Goal: Transaction & Acquisition: Register for event/course

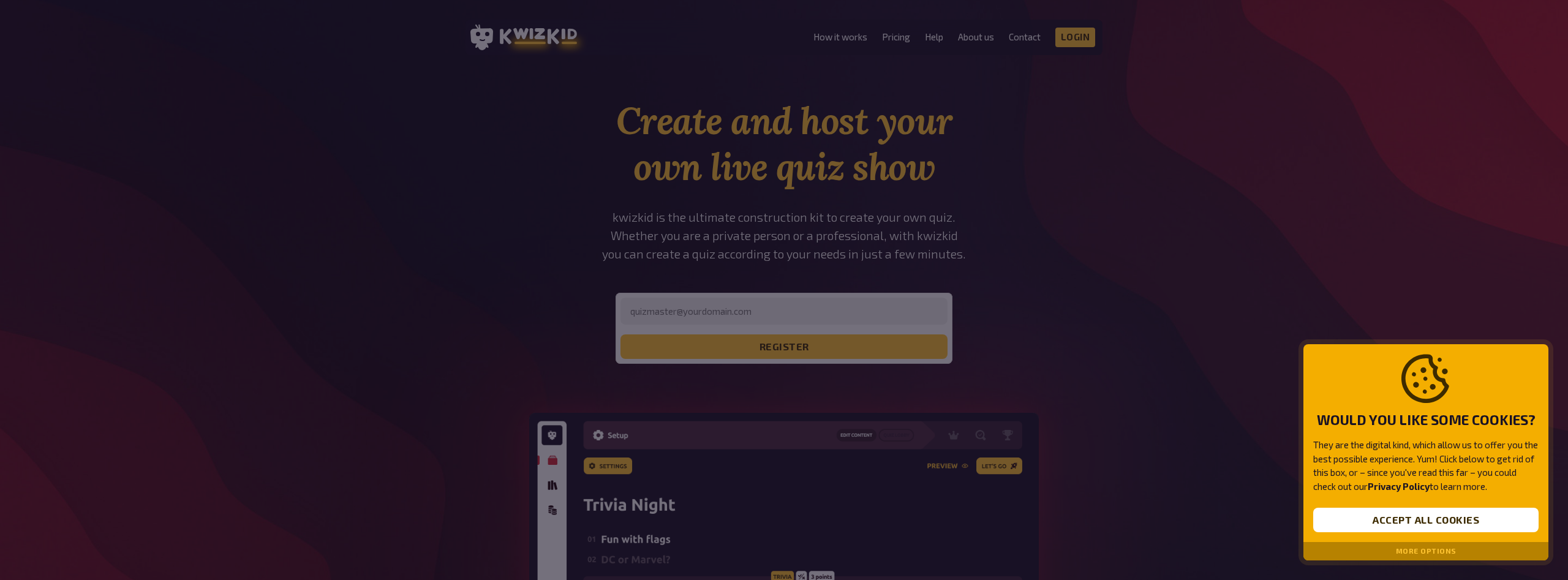
click at [1435, 550] on button "More options" at bounding box center [1426, 551] width 60 height 8
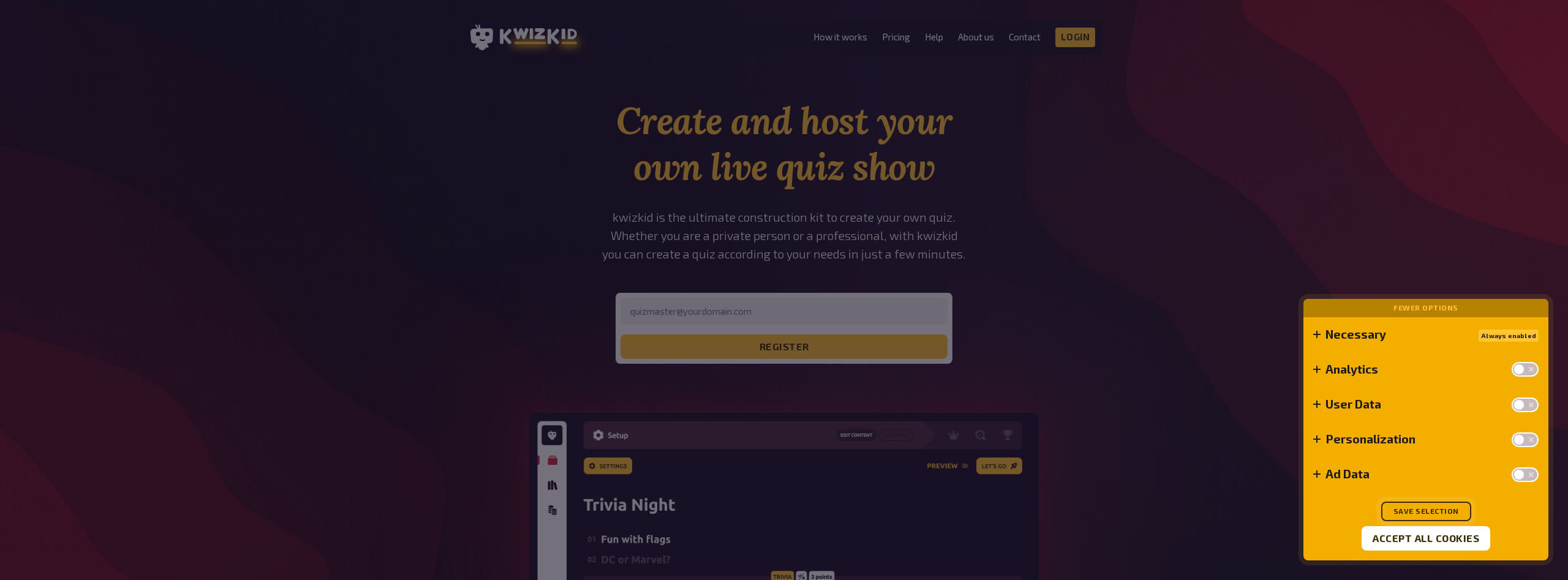
click at [1436, 512] on button "Save selection" at bounding box center [1426, 510] width 90 height 19
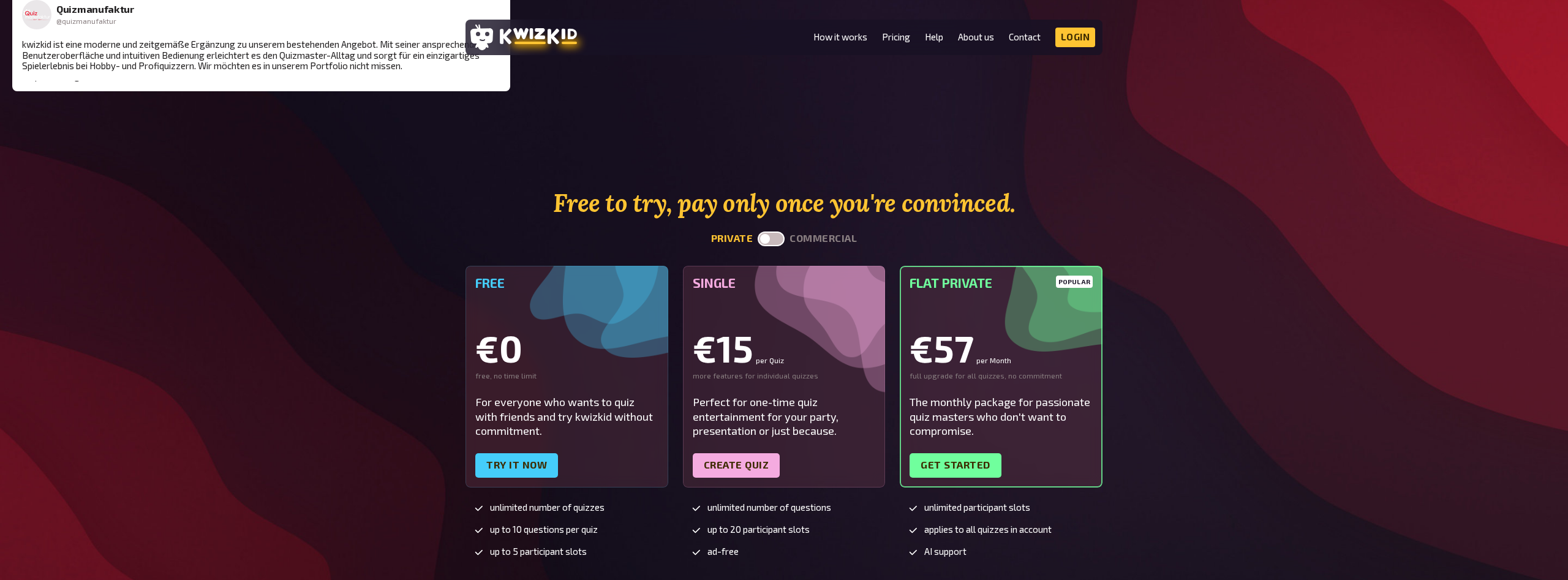
scroll to position [2937, 0]
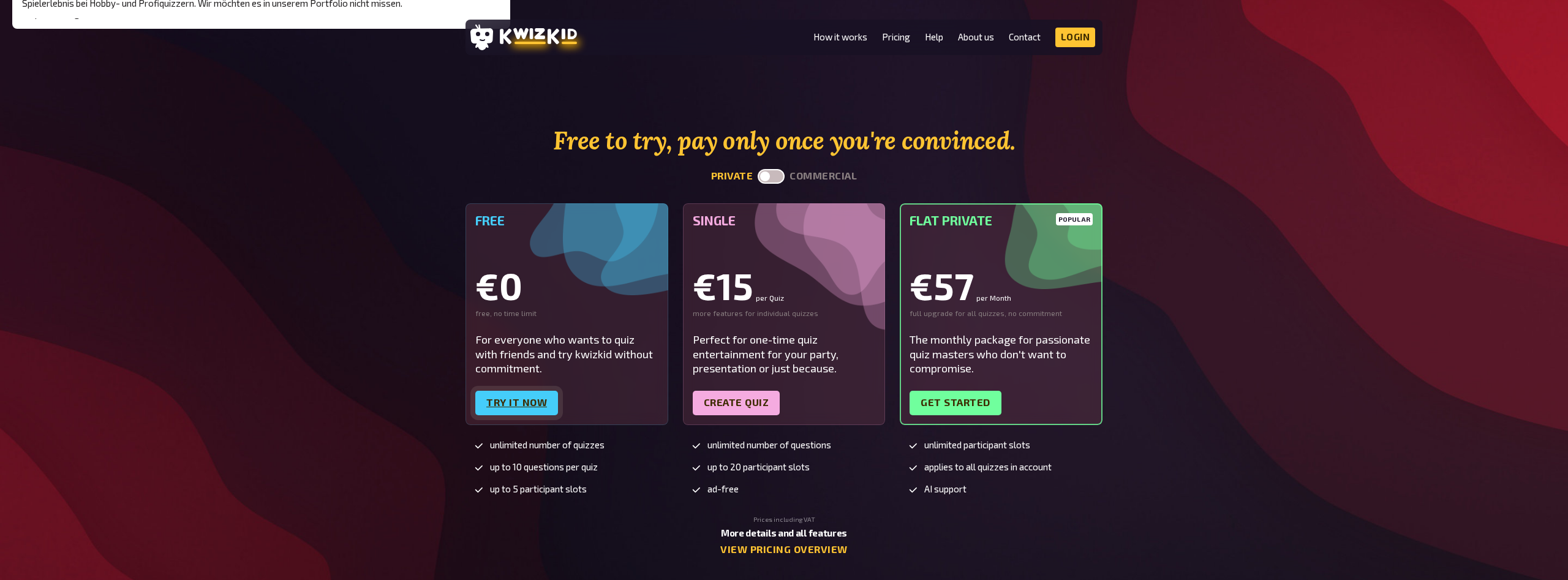
click at [521, 396] on link "Try it now" at bounding box center [517, 403] width 82 height 25
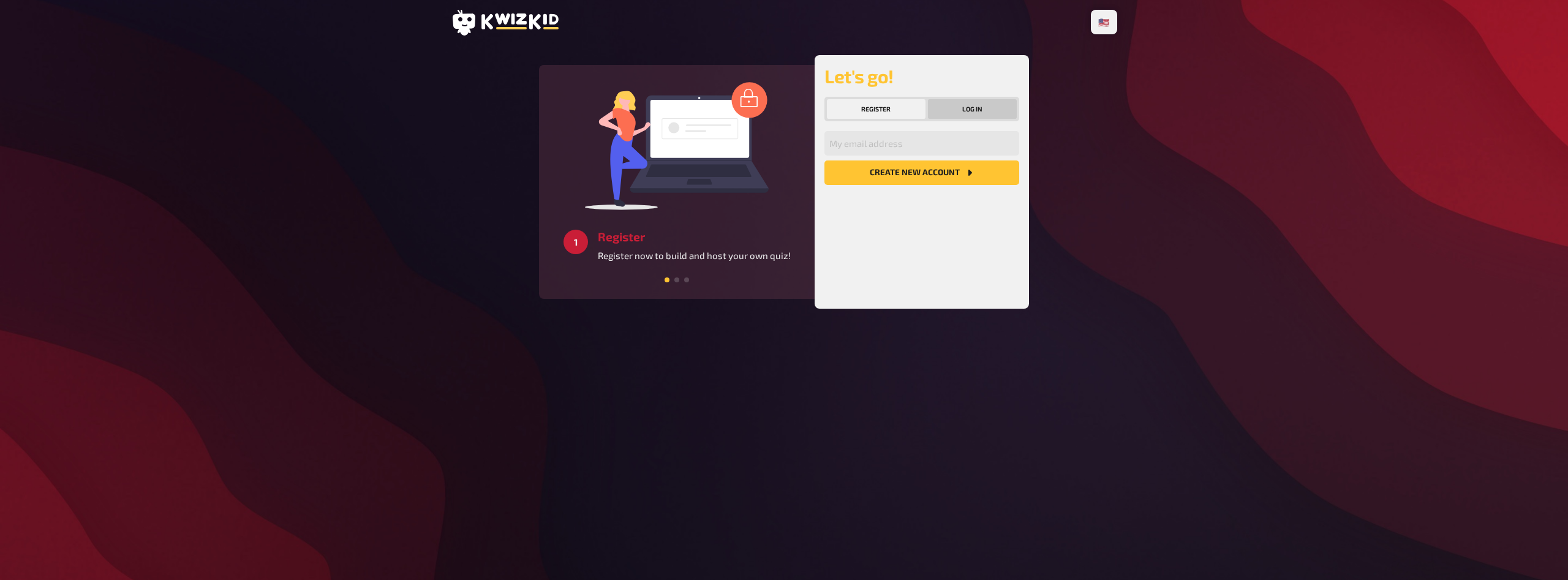
click at [972, 111] on button "Log in" at bounding box center [973, 108] width 90 height 19
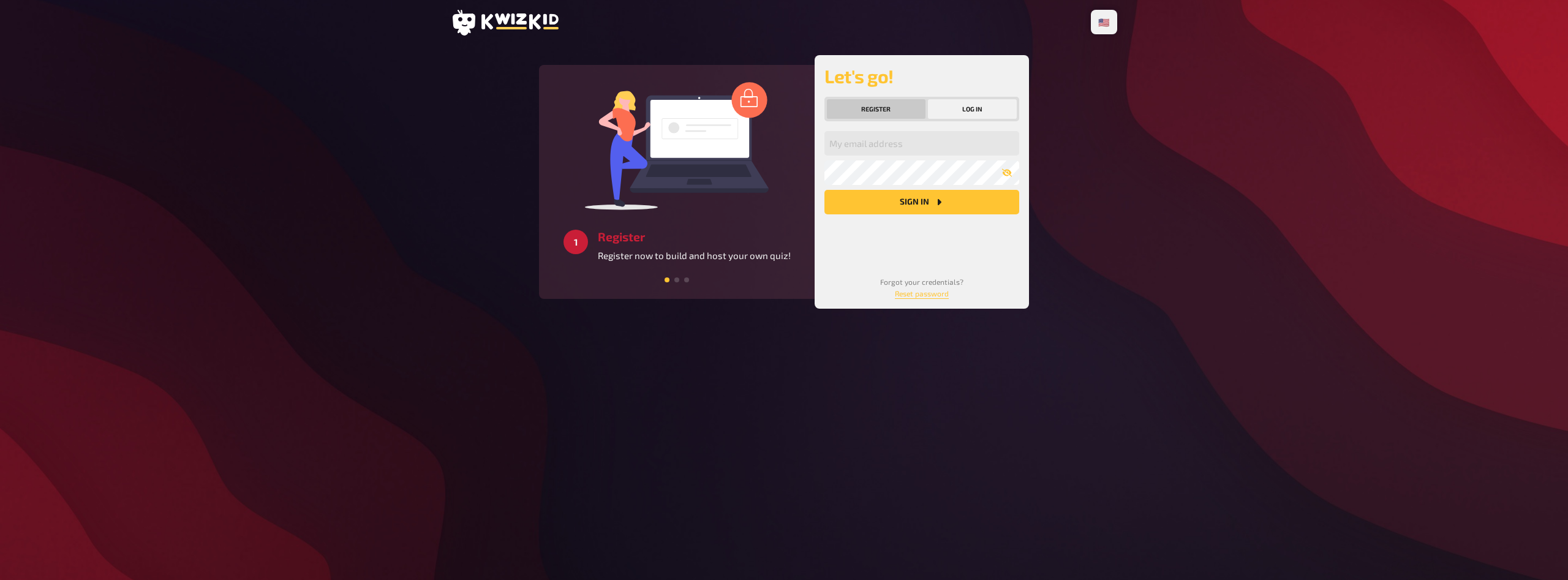
click at [897, 107] on button "Register" at bounding box center [876, 108] width 99 height 19
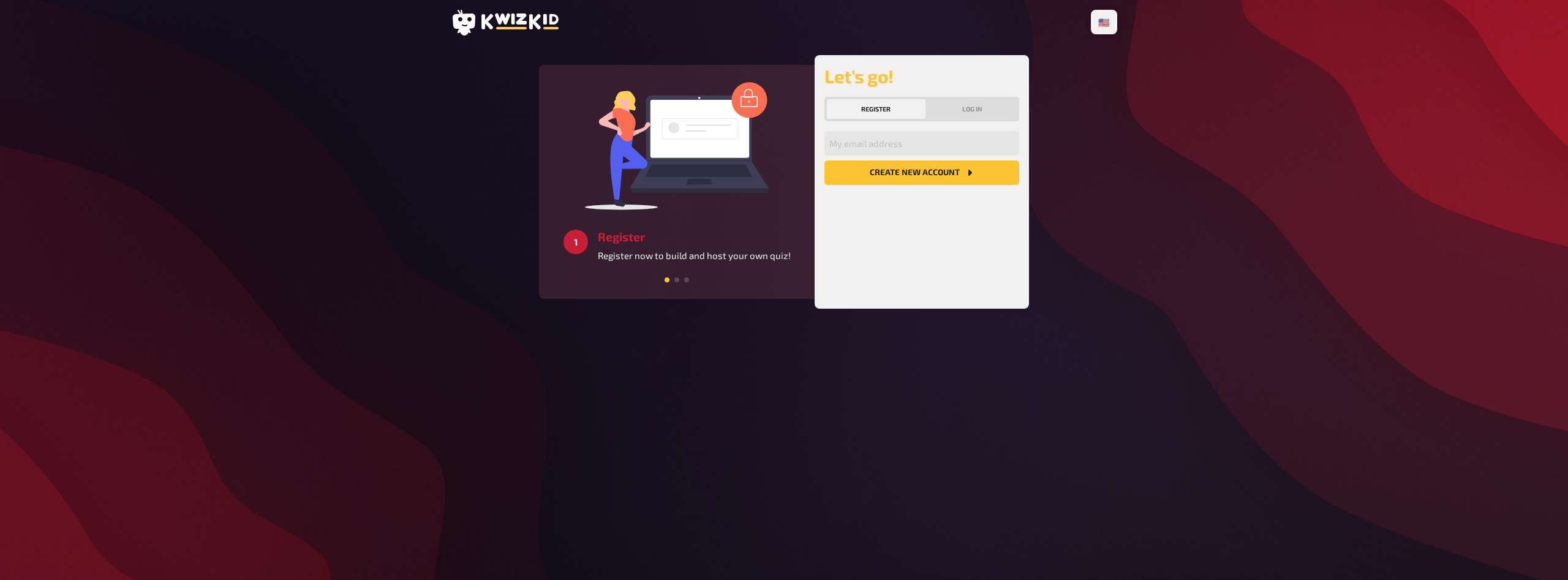
click at [899, 172] on button "Create new account" at bounding box center [921, 172] width 195 height 25
click at [943, 186] on div "My email address Create new account" at bounding box center [921, 214] width 195 height 167
click at [894, 140] on input "email" at bounding box center [921, 143] width 195 height 25
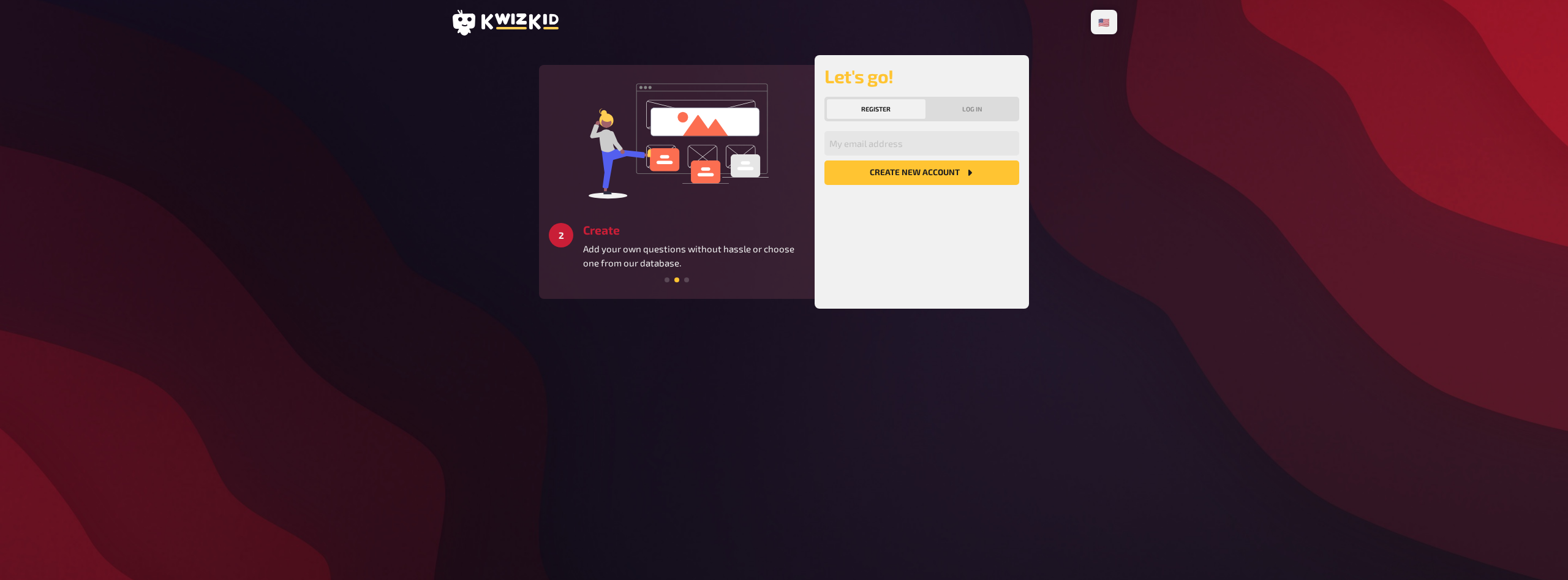
click at [644, 191] on div "3 Get started Create a unique quiz experience for all participants and keep the…" at bounding box center [677, 182] width 256 height 214
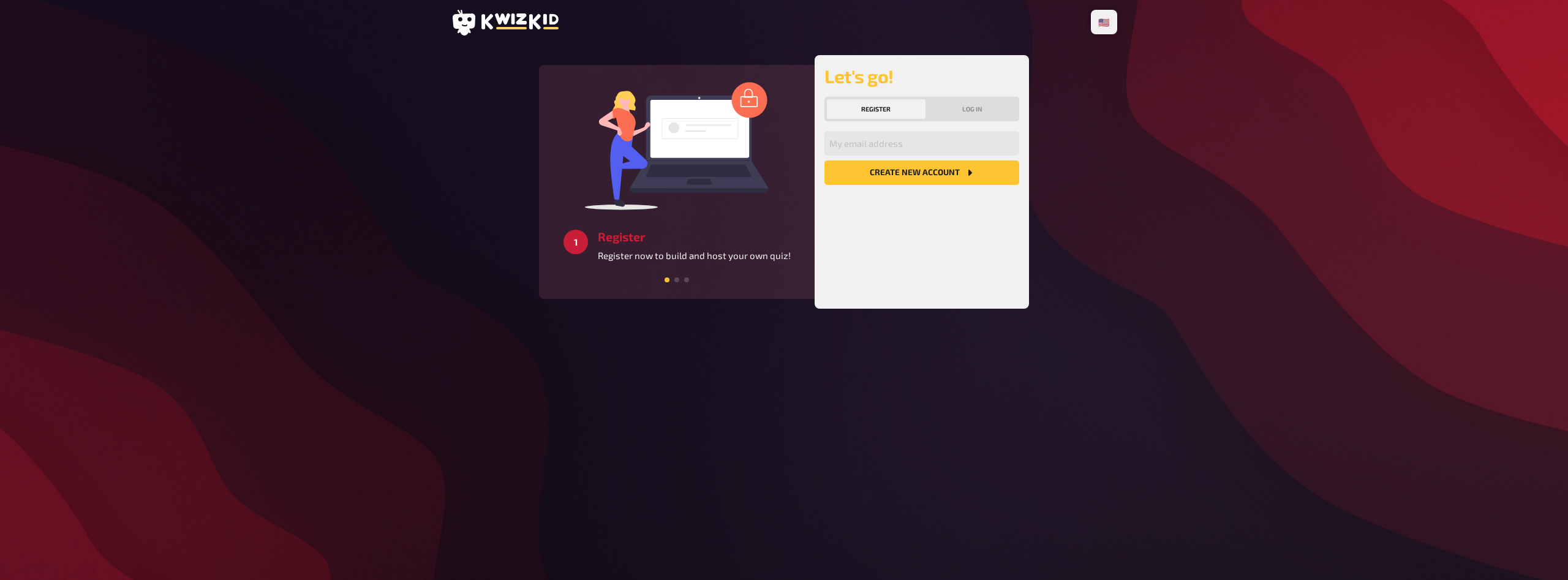
click at [680, 175] on div "3 Get started Create a unique quiz experience for all participants and keep the…" at bounding box center [677, 182] width 256 height 214
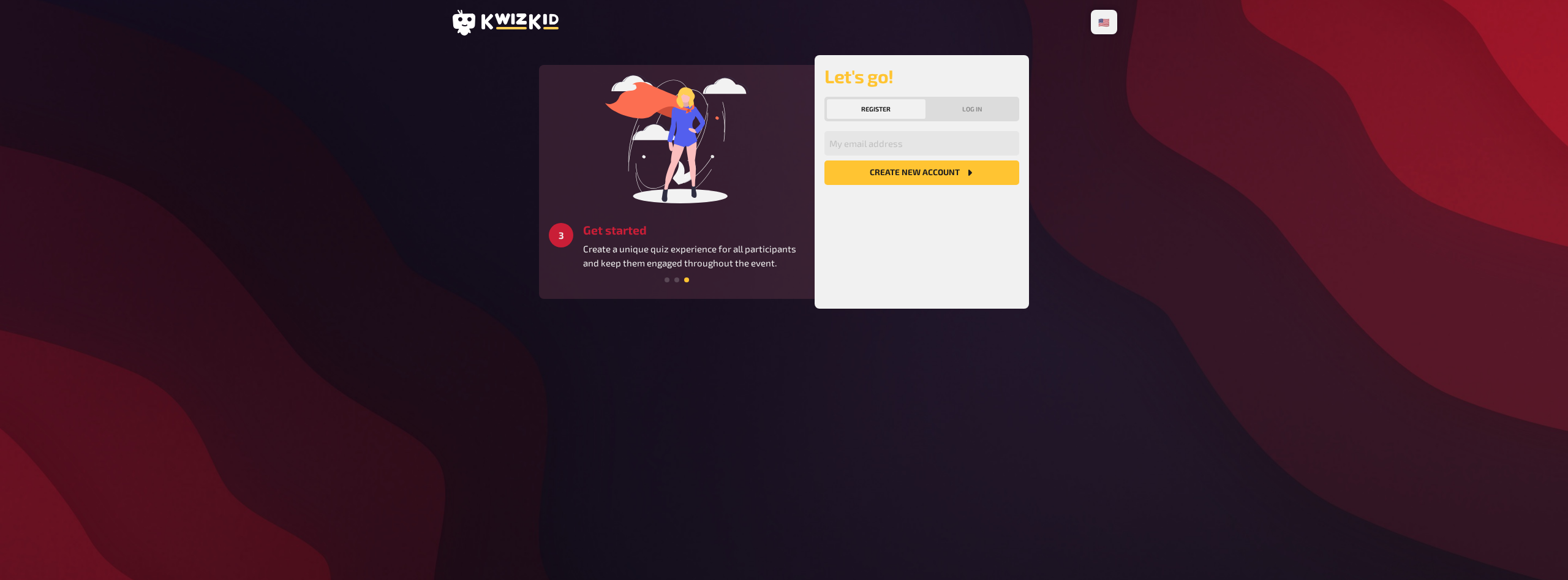
click at [743, 178] on img at bounding box center [677, 139] width 184 height 129
